Goal: Task Accomplishment & Management: Use online tool/utility

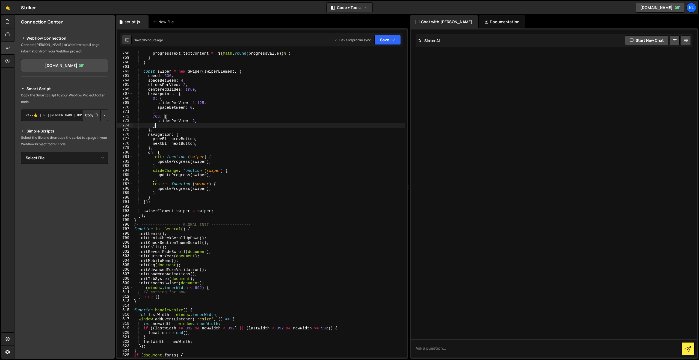
scroll to position [3412, 0]
type textarea "}"
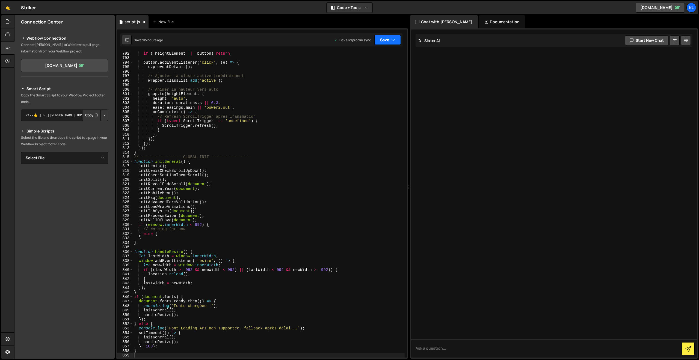
drag, startPoint x: 382, startPoint y: 43, endPoint x: 373, endPoint y: 57, distance: 15.5
click at [382, 43] on button "Save" at bounding box center [387, 40] width 26 height 10
click at [356, 74] on div "Saved 15 hours ago" at bounding box center [369, 77] width 57 height 7
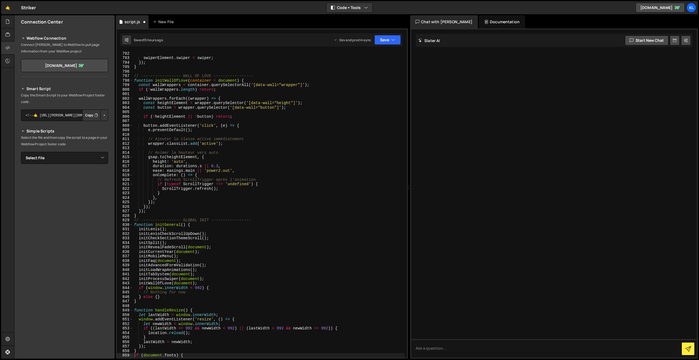
scroll to position [3565, 0]
click at [358, 199] on div "swiperElement . swiper = swiper ; }) ; } // ----------------- WALL OF LOVE ----…" at bounding box center [269, 208] width 272 height 315
type textarea "}"
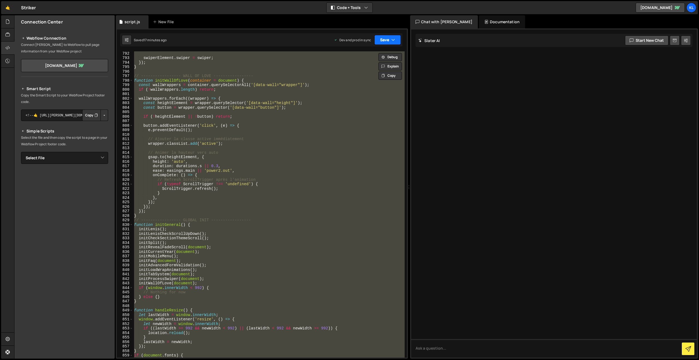
paste textarea
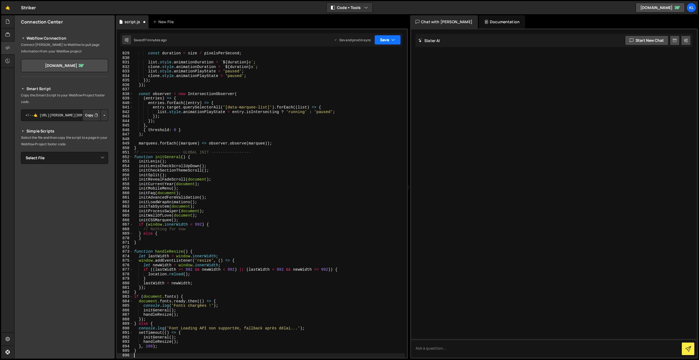
click at [381, 40] on button "Save" at bounding box center [387, 40] width 26 height 10
click at [355, 73] on div "Save to Production S" at bounding box center [369, 70] width 57 height 5
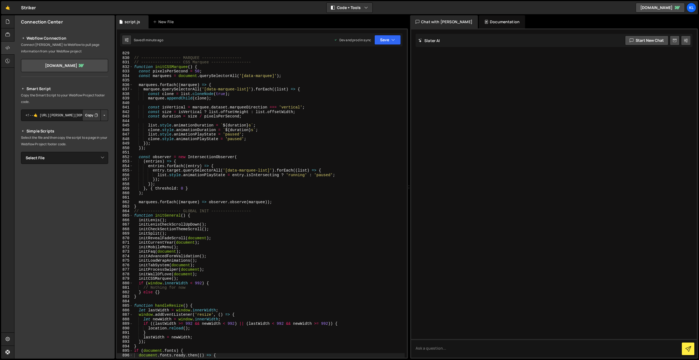
click at [139, 278] on div "// ----------------- MARQUEE ----------------- // ----------------- CSS Marquee…" at bounding box center [269, 208] width 272 height 315
click at [385, 42] on button "Save" at bounding box center [387, 40] width 26 height 10
drag, startPoint x: 372, startPoint y: 67, endPoint x: 340, endPoint y: 55, distance: 33.6
click at [371, 67] on button "Save to Production S Saved 1 minute ago" at bounding box center [369, 75] width 66 height 18
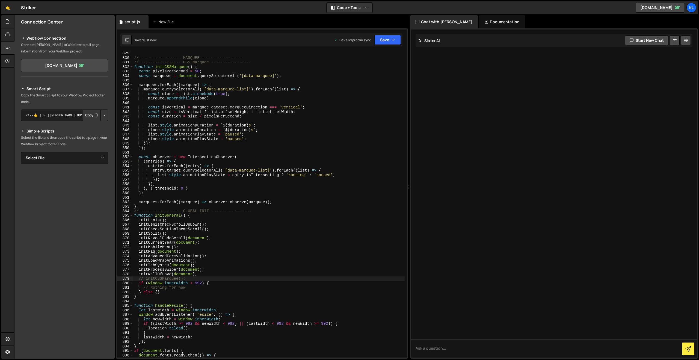
click at [143, 279] on div "// ----------------- MARQUEE ----------------- // ----------------- CSS Marquee…" at bounding box center [269, 208] width 272 height 315
type textarea "initCSSMarquee();"
click at [385, 37] on button "Save" at bounding box center [387, 40] width 26 height 10
click at [370, 78] on div "29 seconds ago" at bounding box center [362, 77] width 24 height 5
